Goal: Task Accomplishment & Management: Use online tool/utility

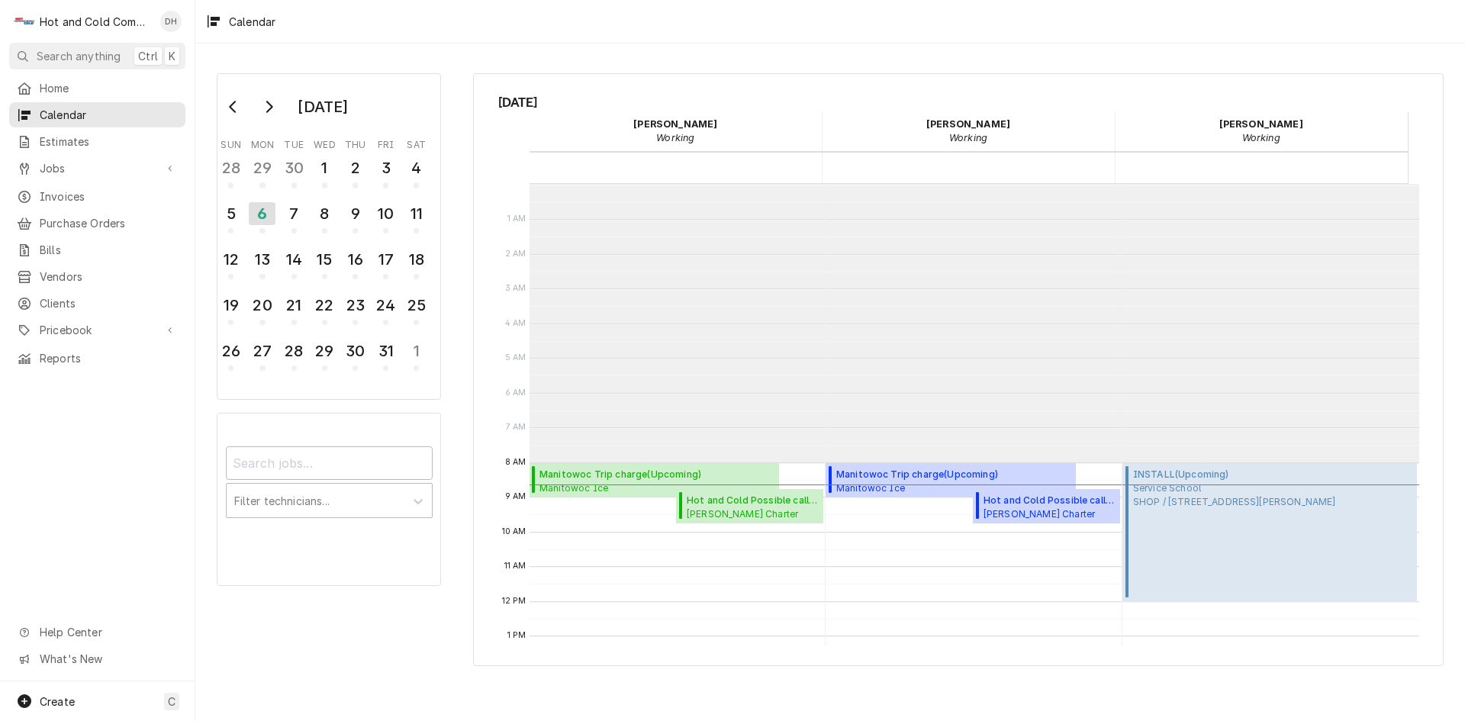
scroll to position [279, 0]
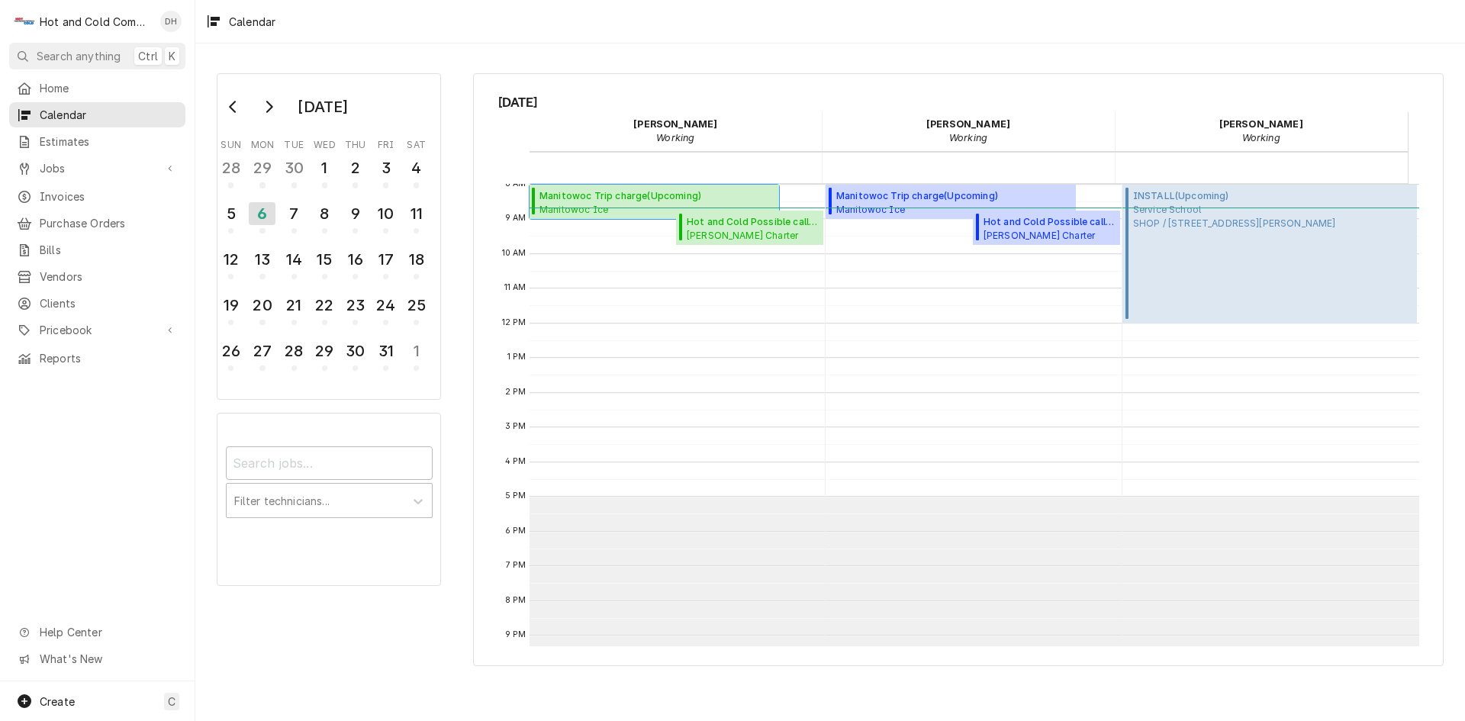
click at [574, 195] on span "Manitowoc Trip charge ( Upcoming )" at bounding box center [650, 196] width 223 height 14
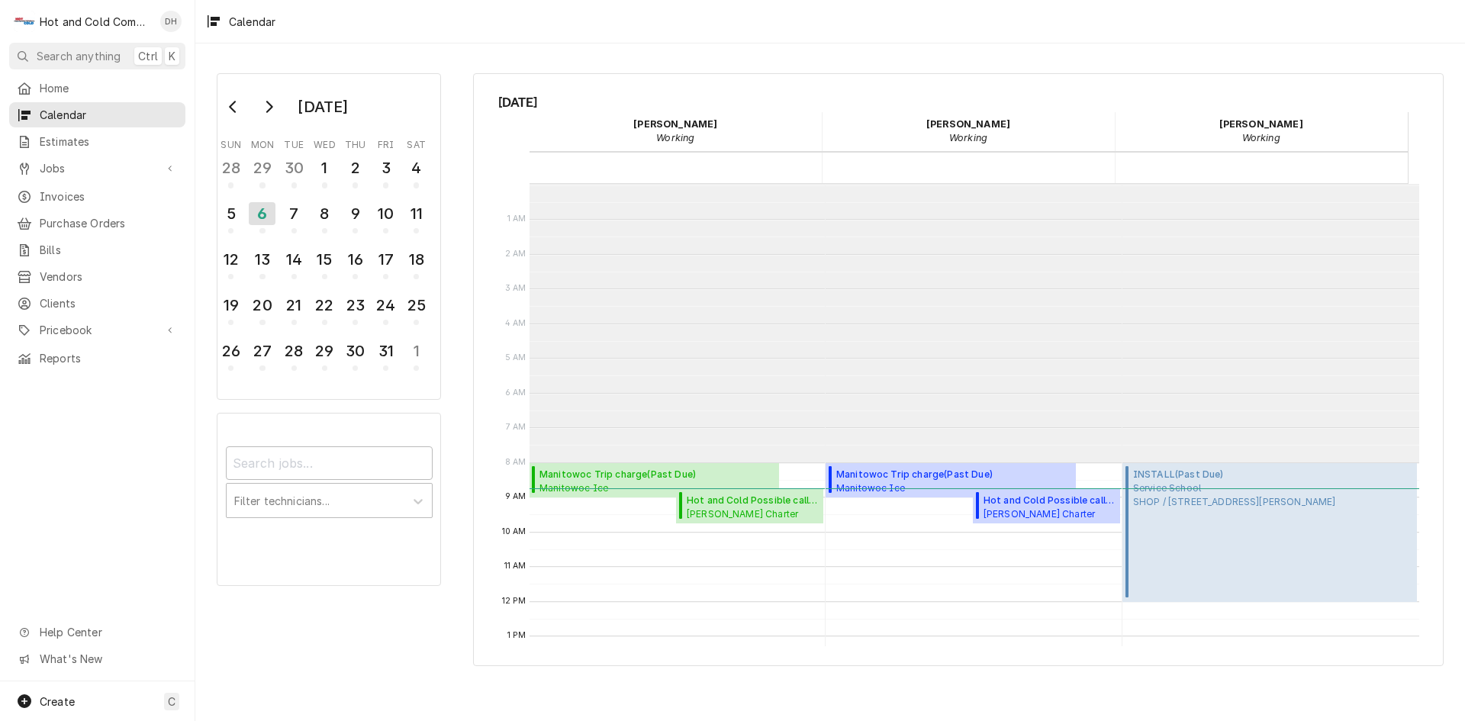
scroll to position [279, 0]
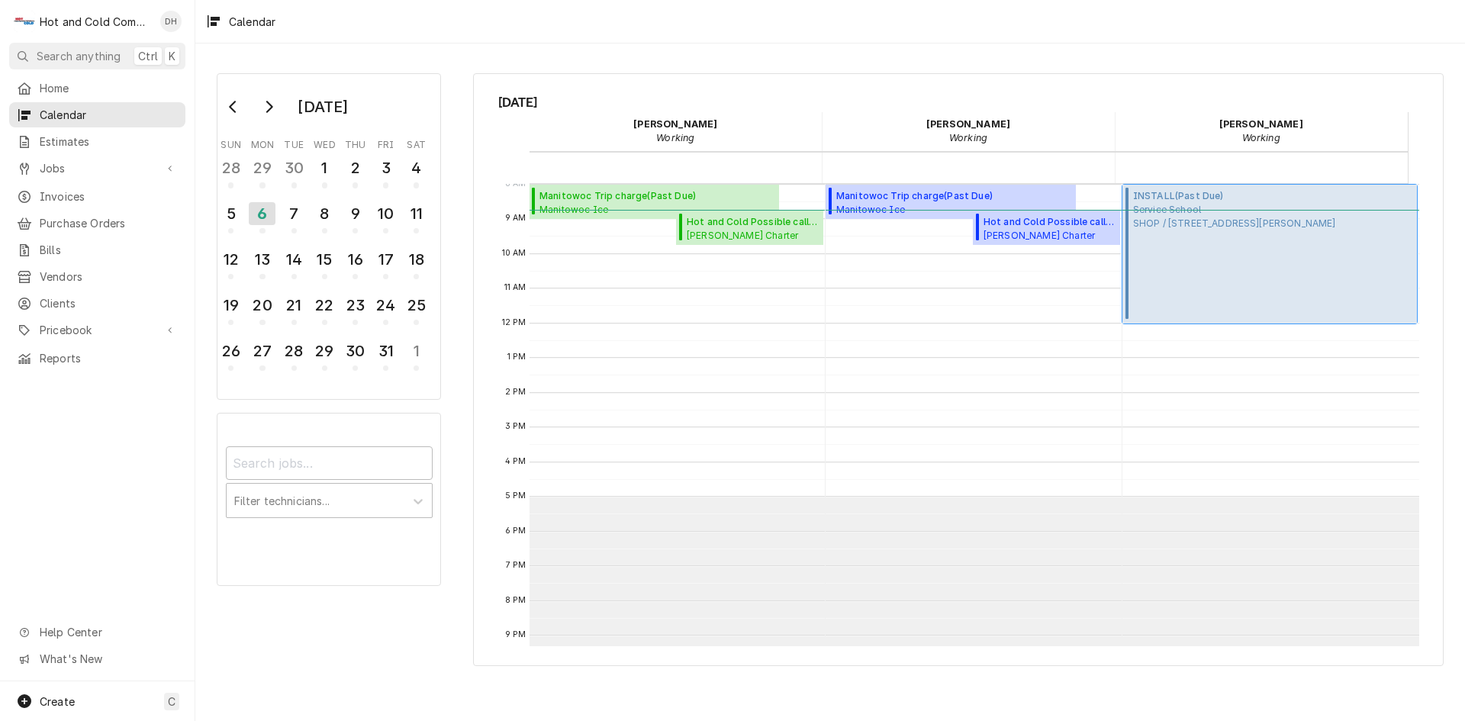
click at [1267, 226] on span "Service School SHOP / 2700 Baker Rd, Acworth, GA 30101" at bounding box center [1234, 216] width 203 height 27
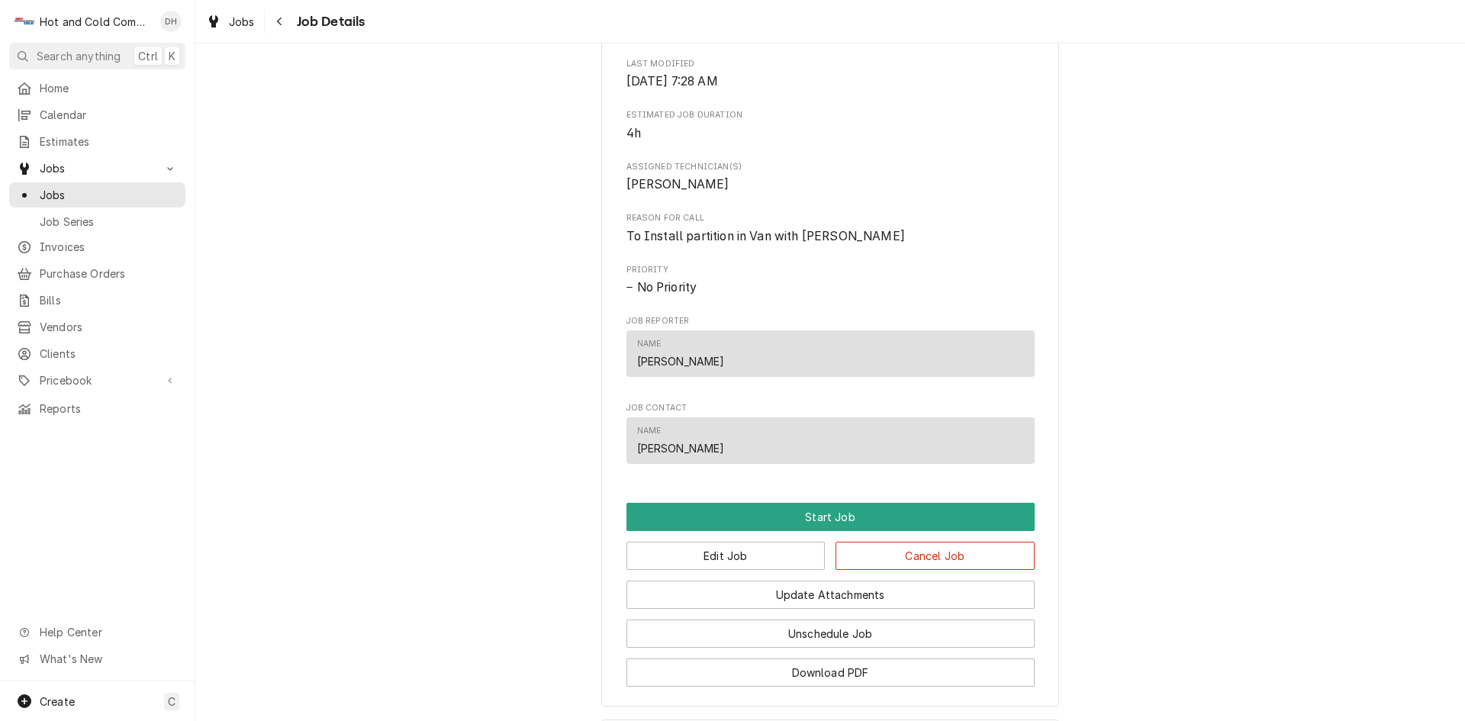
scroll to position [687, 0]
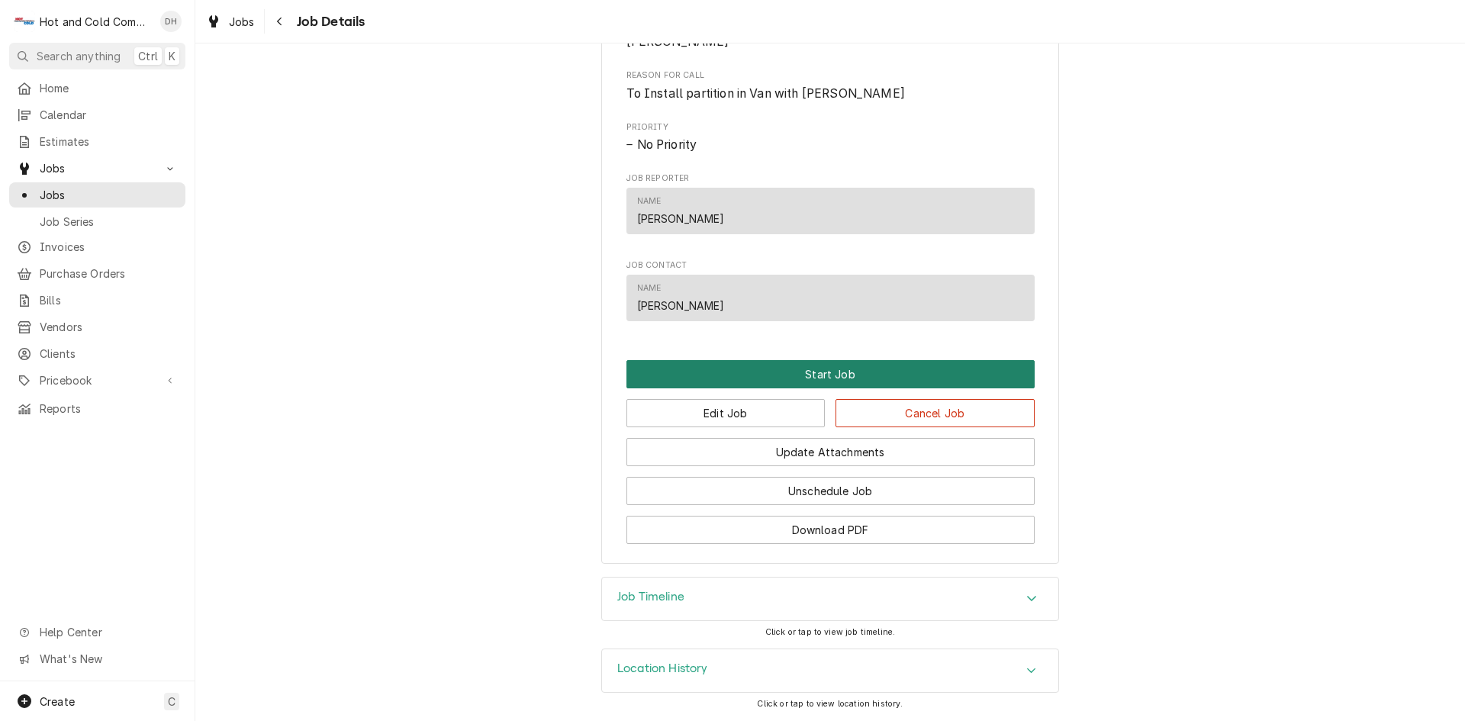
click at [861, 367] on button "Start Job" at bounding box center [830, 374] width 408 height 28
